Goal: Task Accomplishment & Management: Manage account settings

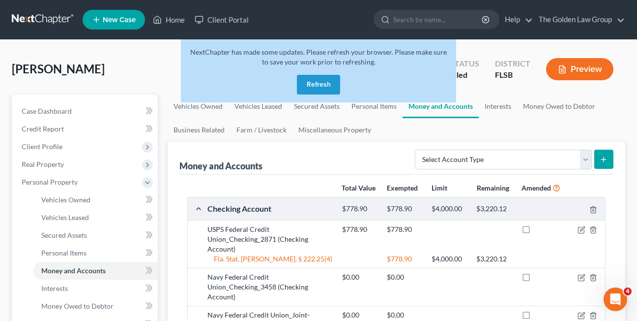
click at [310, 83] on button "Refresh" at bounding box center [318, 85] width 43 height 20
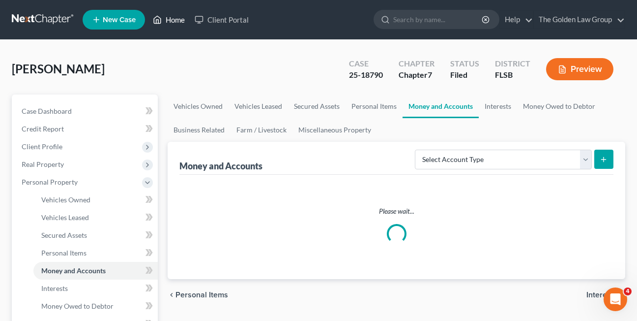
click at [168, 17] on link "Home" at bounding box center [169, 20] width 42 height 18
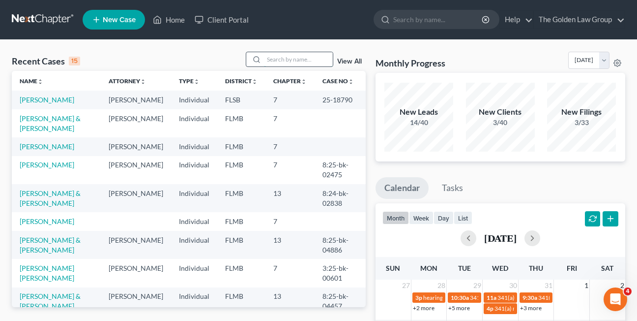
click at [276, 61] on input "search" at bounding box center [298, 59] width 69 height 14
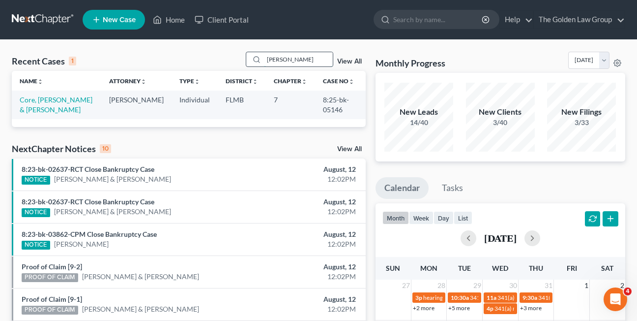
type input "[PERSON_NAME]"
click at [46, 102] on link "Core, [PERSON_NAME] & [PERSON_NAME]" at bounding box center [56, 104] width 73 height 18
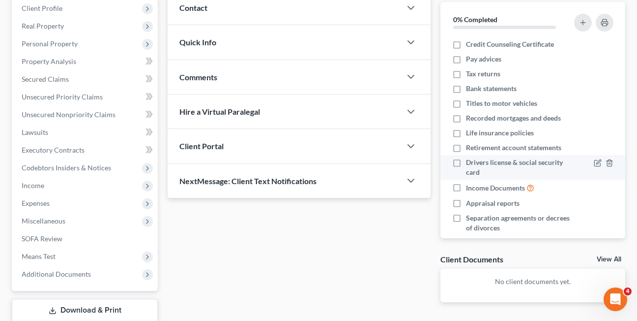
scroll to position [141, 0]
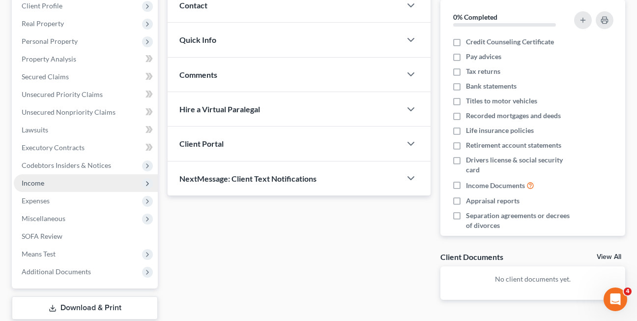
click at [30, 184] on span "Income" at bounding box center [33, 182] width 23 height 8
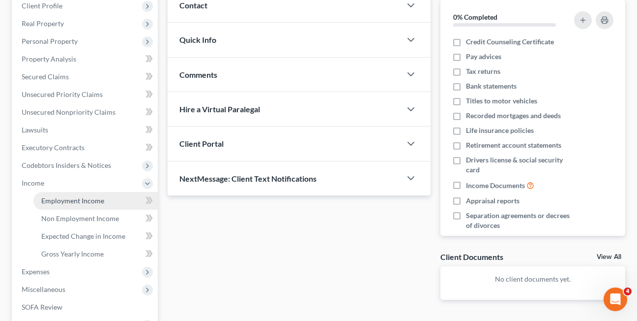
click at [57, 199] on span "Employment Income" at bounding box center [72, 200] width 63 height 8
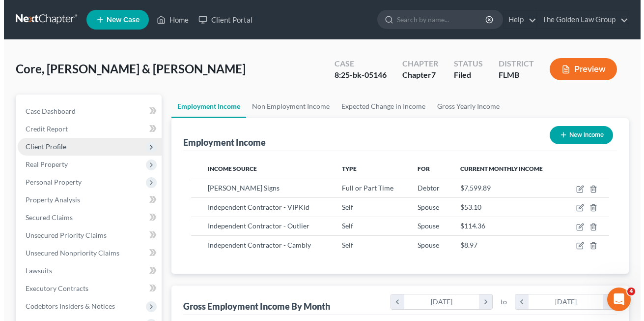
scroll to position [176, 256]
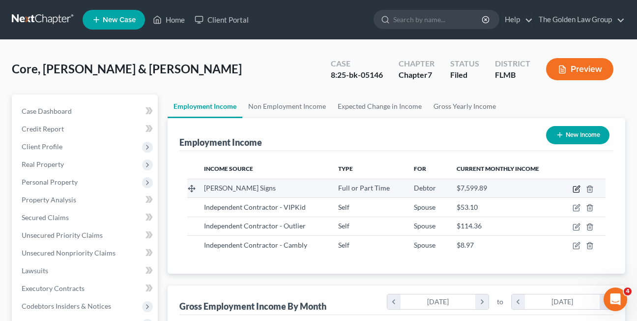
click at [577, 188] on icon "button" at bounding box center [577, 187] width 4 height 4
select select "0"
select select "9"
select select "3"
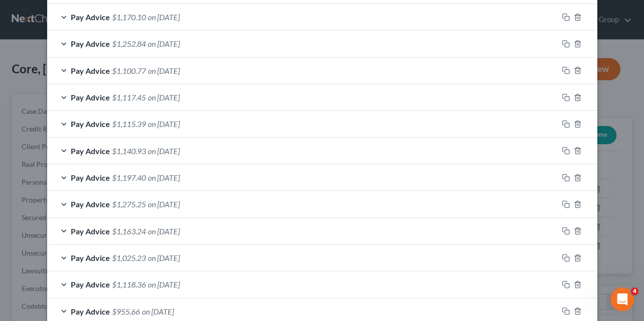
scroll to position [733, 0]
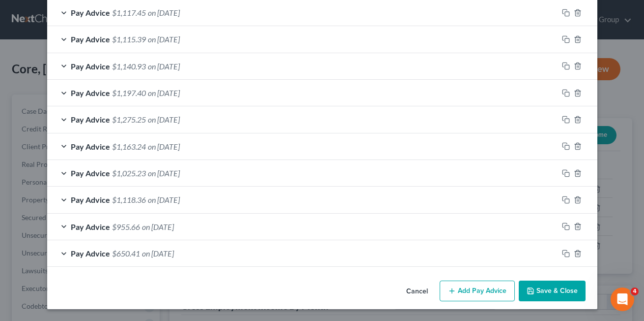
click at [229, 161] on div "Pay Advice $1,025.23 on [DATE]" at bounding box center [302, 173] width 511 height 26
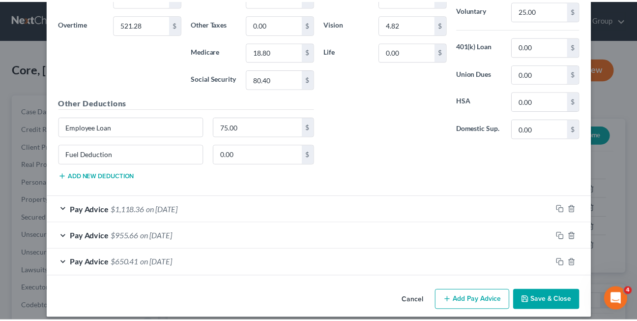
scroll to position [1057, 0]
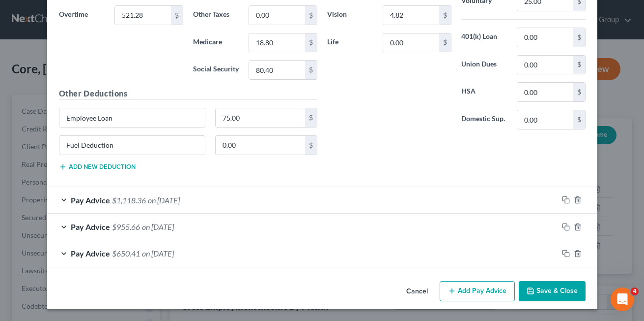
click at [410, 289] on button "Cancel" at bounding box center [417, 292] width 37 height 20
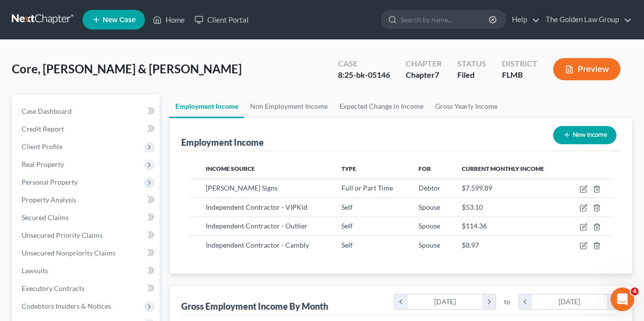
scroll to position [491428, 491348]
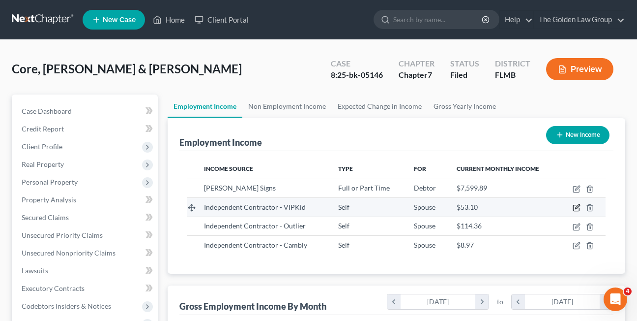
click at [577, 207] on icon "button" at bounding box center [577, 208] width 8 height 8
select select "1"
select select "0"
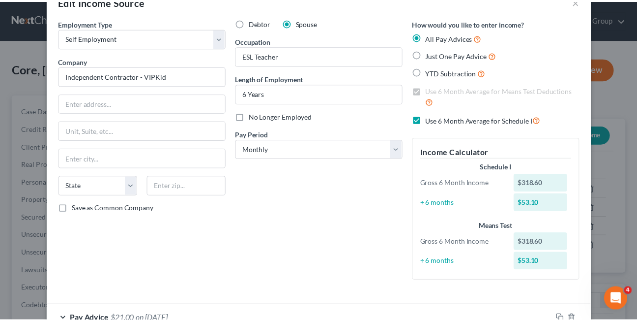
scroll to position [24, 0]
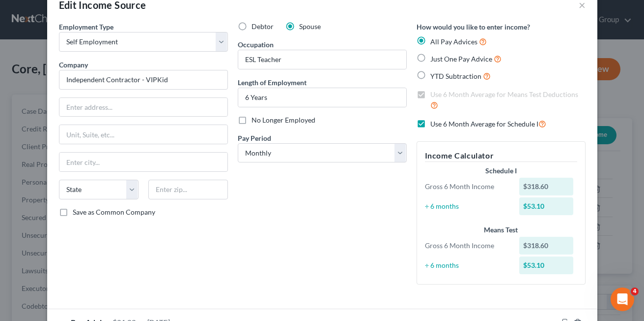
click at [439, 16] on div "Edit Income Source ×" at bounding box center [322, 4] width 551 height 33
click at [580, 6] on button "×" at bounding box center [582, 5] width 7 height 12
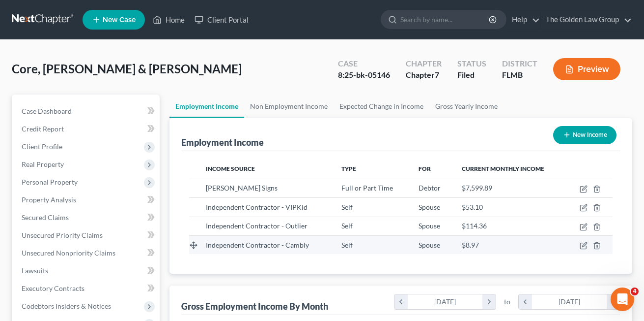
scroll to position [491428, 491348]
click at [576, 246] on icon "button" at bounding box center [577, 245] width 8 height 8
select select "1"
select select "0"
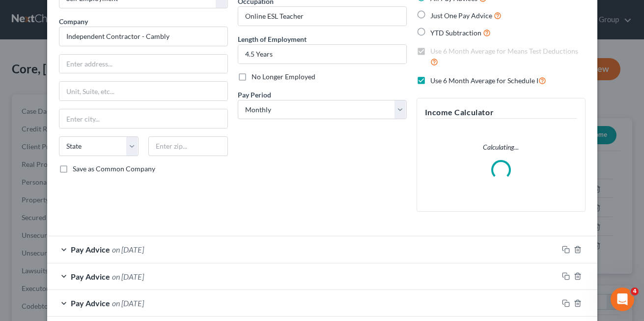
scroll to position [105, 0]
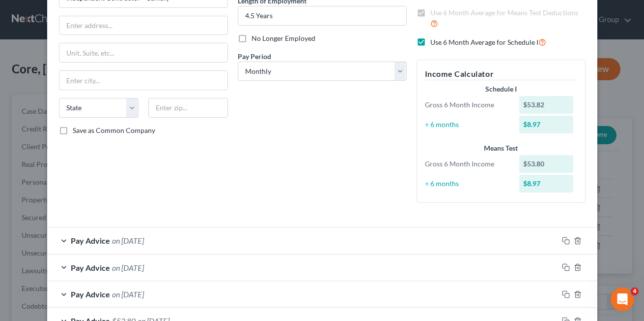
click at [58, 238] on div "Pay Advice on [DATE]" at bounding box center [302, 240] width 511 height 26
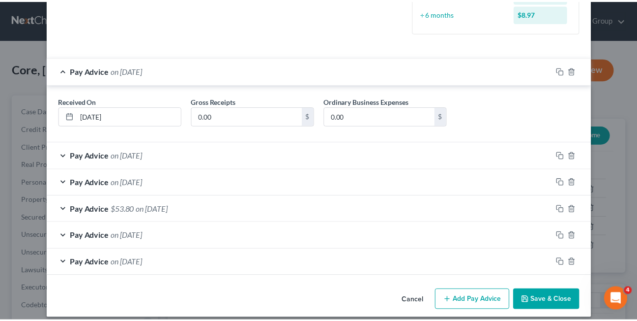
scroll to position [279, 0]
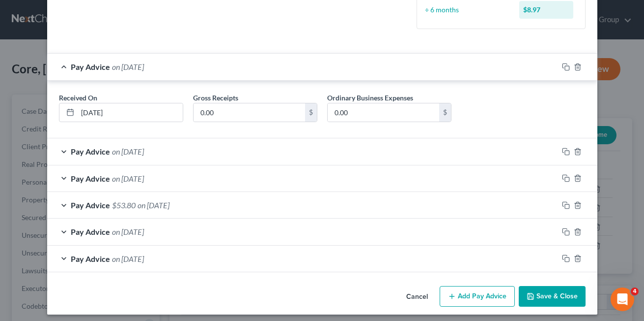
click at [406, 295] on button "Cancel" at bounding box center [417, 297] width 37 height 20
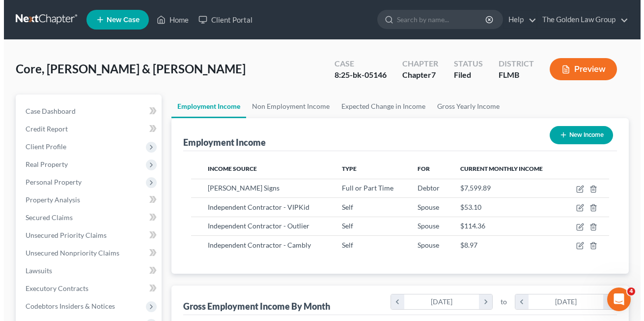
scroll to position [491428, 491348]
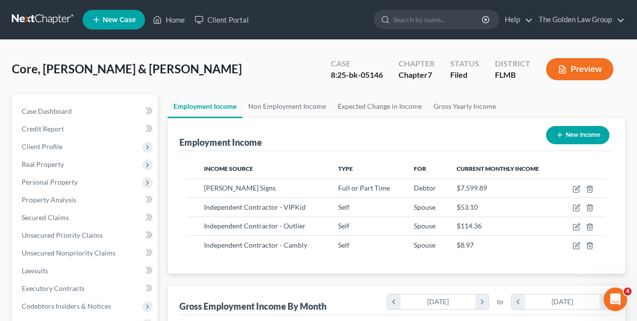
click at [27, 47] on div "Core, [PERSON_NAME] & [PERSON_NAME] Upgraded Case 8:25-bk-05146 Chapter Chapter…" at bounding box center [318, 313] width 637 height 546
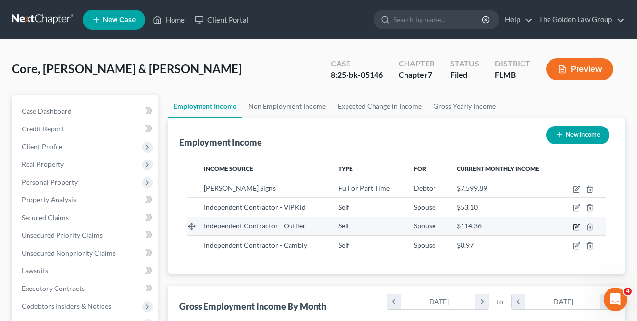
click at [575, 225] on icon "button" at bounding box center [577, 227] width 8 height 8
select select "1"
select select "0"
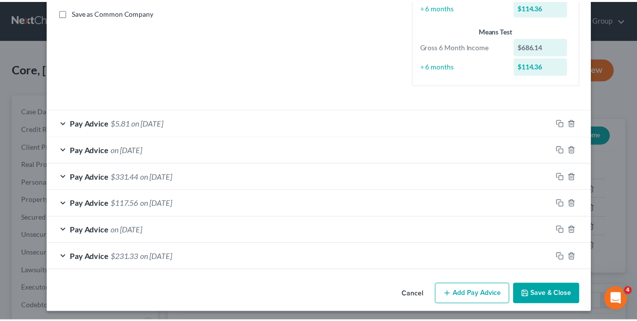
scroll to position [226, 0]
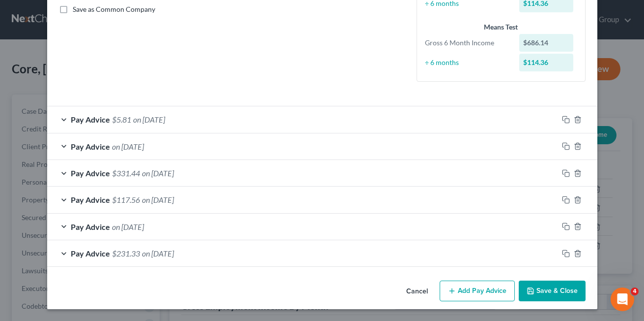
click at [421, 290] on button "Cancel" at bounding box center [417, 291] width 37 height 20
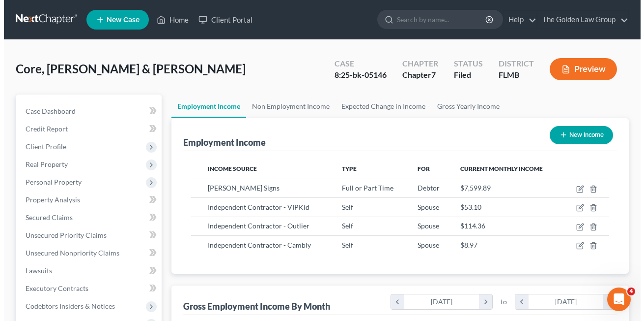
scroll to position [491428, 491348]
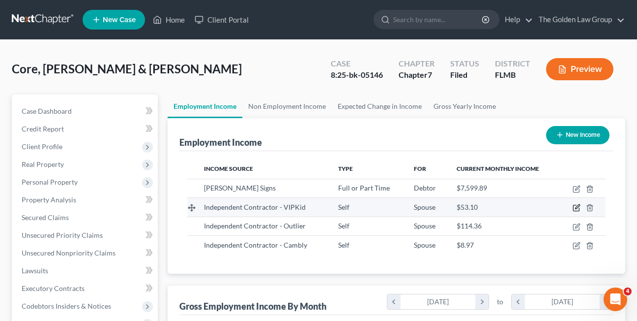
click at [577, 206] on icon "button" at bounding box center [577, 208] width 8 height 8
select select "1"
select select "0"
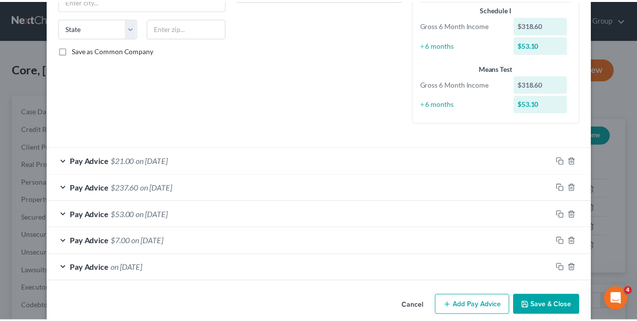
scroll to position [191, 0]
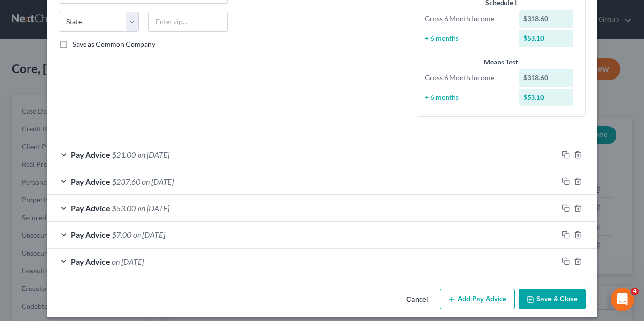
click at [418, 298] on button "Cancel" at bounding box center [417, 300] width 37 height 20
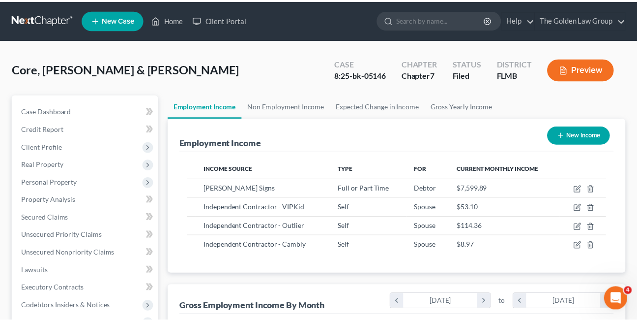
scroll to position [491428, 491348]
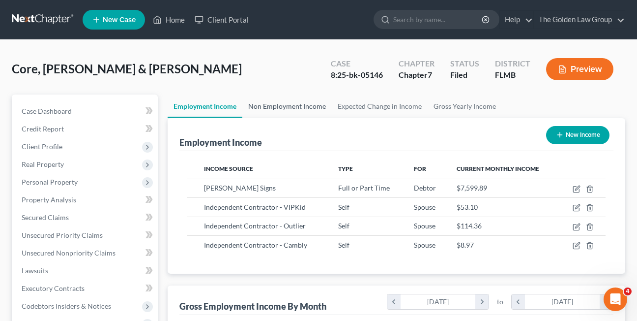
click at [281, 106] on link "Non Employment Income" at bounding box center [286, 106] width 89 height 24
